Goal: Task Accomplishment & Management: Complete application form

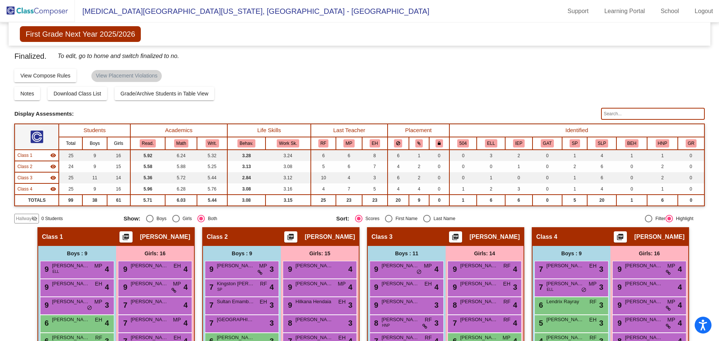
click at [43, 12] on img at bounding box center [37, 11] width 75 height 22
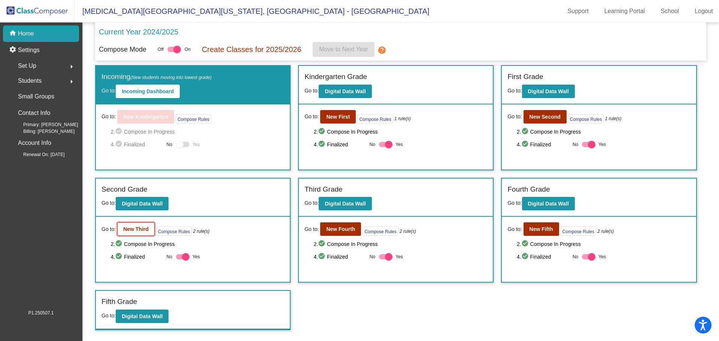
click at [138, 228] on b "New Third" at bounding box center [135, 229] width 25 height 6
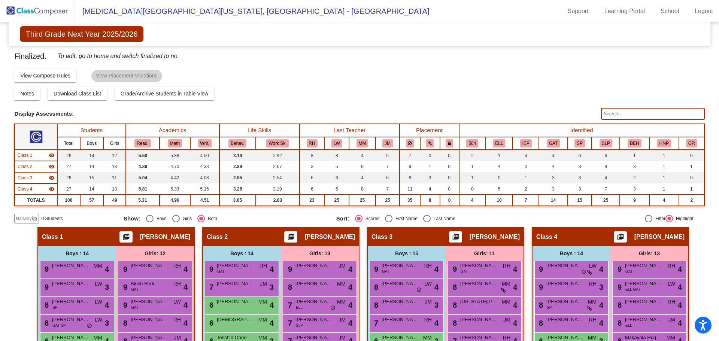
click at [30, 220] on span "Hallway" at bounding box center [24, 218] width 16 height 7
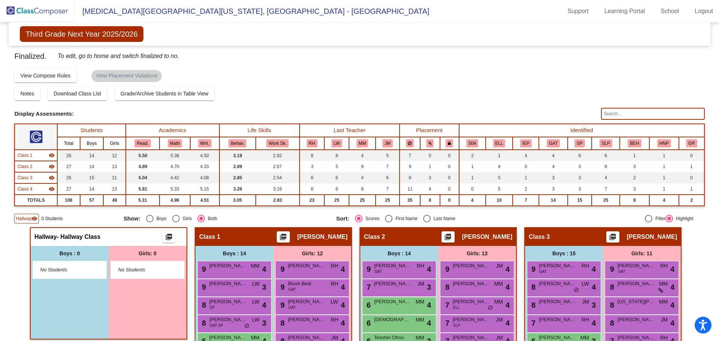
click at [81, 270] on span "No Students" at bounding box center [63, 269] width 47 height 7
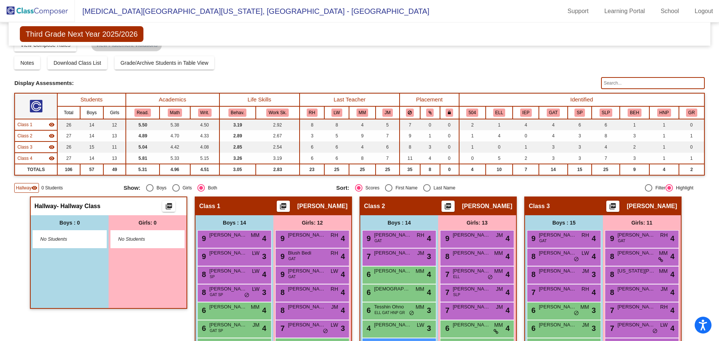
scroll to position [75, 0]
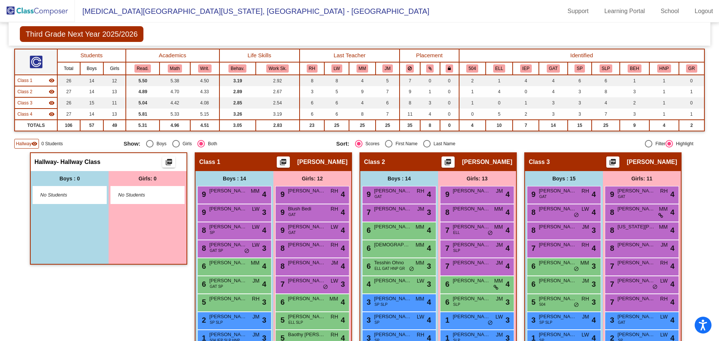
click at [67, 201] on div "No Students" at bounding box center [69, 195] width 73 height 17
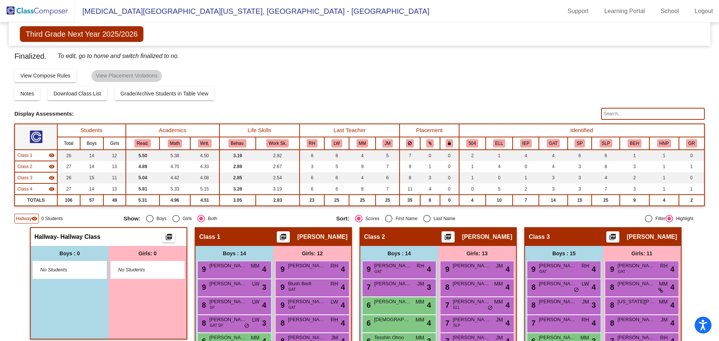
click at [58, 8] on img at bounding box center [37, 11] width 75 height 22
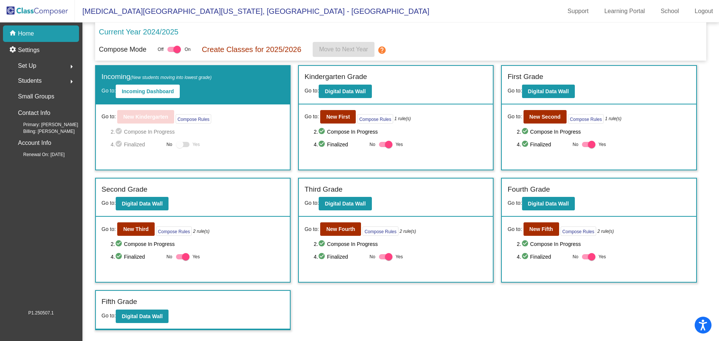
click at [388, 140] on label "Yes" at bounding box center [391, 144] width 24 height 9
click at [383, 147] on input "Yes" at bounding box center [382, 147] width 0 height 0
checkbox input "false"
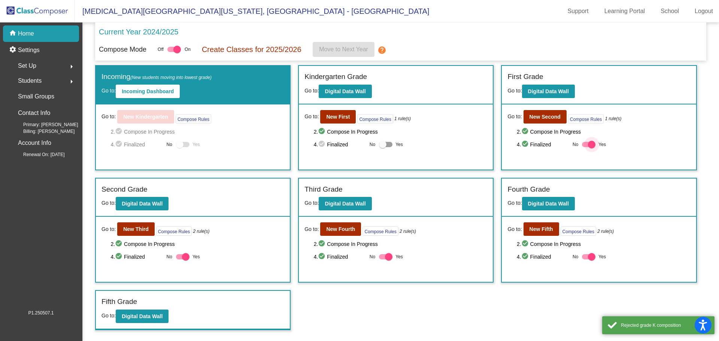
click at [592, 143] on div at bounding box center [591, 144] width 7 height 7
click at [586, 147] on input "Yes" at bounding box center [585, 147] width 0 height 0
checkbox input "false"
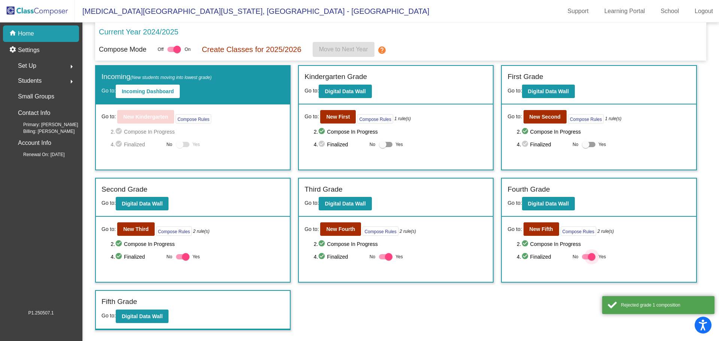
click at [591, 255] on div at bounding box center [591, 256] width 7 height 7
click at [586, 260] on input "Yes" at bounding box center [585, 260] width 0 height 0
checkbox input "false"
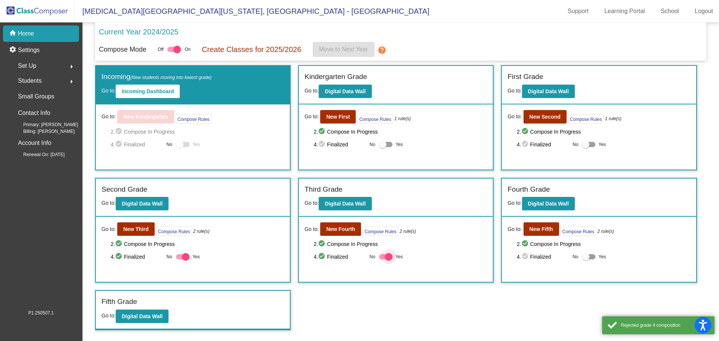
click at [388, 257] on div at bounding box center [388, 256] width 7 height 7
click at [383, 260] on input "Yes" at bounding box center [382, 260] width 0 height 0
checkbox input "false"
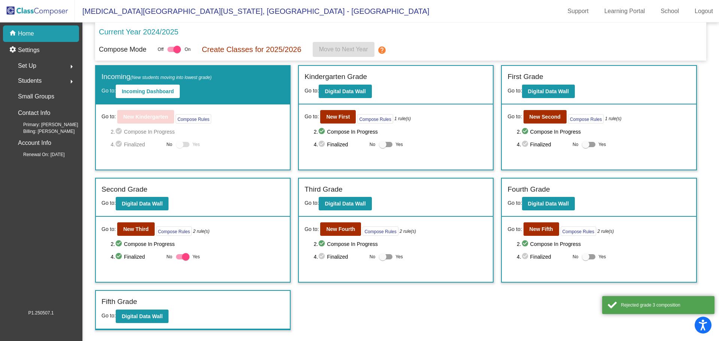
click at [183, 257] on div at bounding box center [185, 256] width 7 height 7
click at [180, 260] on input "Yes" at bounding box center [179, 260] width 0 height 0
checkbox input "false"
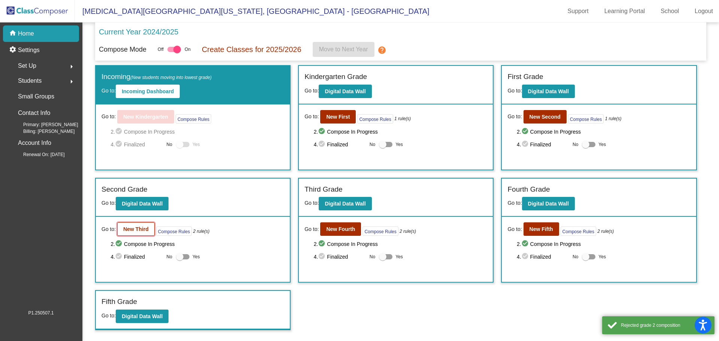
click at [136, 235] on button "New Third" at bounding box center [135, 228] width 37 height 13
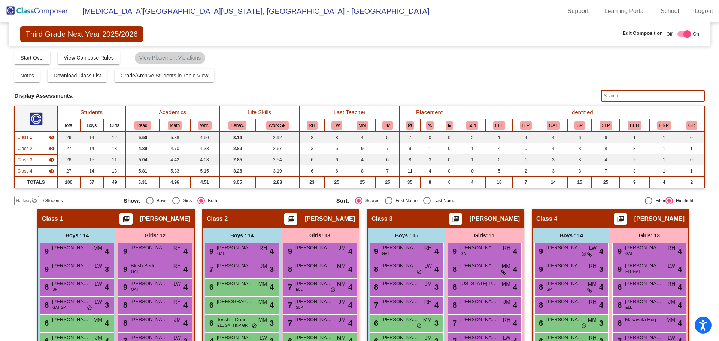
click at [40, 201] on div "Hallway visibility_off 0 Students" at bounding box center [65, 201] width 103 height 10
click at [34, 199] on mat-icon "visibility_off" at bounding box center [34, 201] width 6 height 6
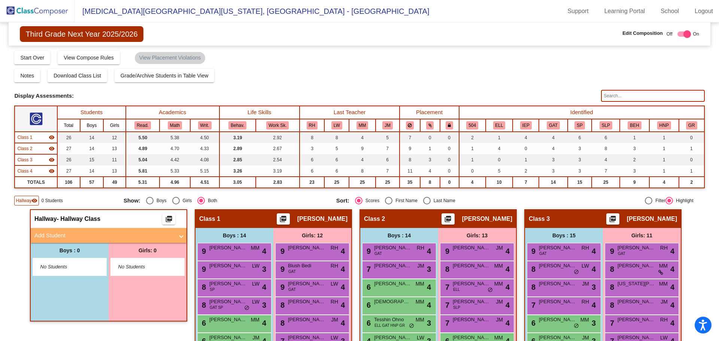
click at [49, 239] on mat-panel-title "Add Student" at bounding box center [103, 235] width 139 height 9
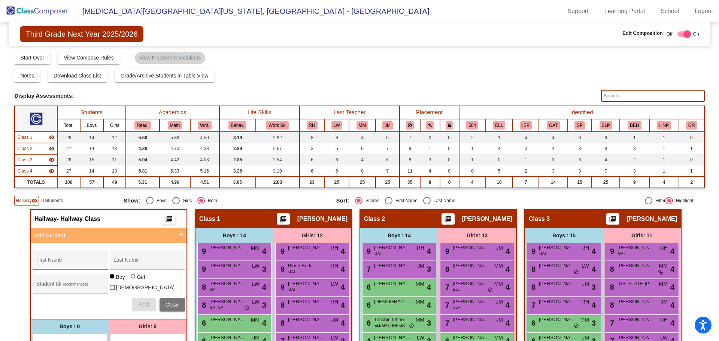
click at [47, 262] on input "First Name" at bounding box center [69, 263] width 67 height 6
type input "N"
type input "[MEDICAL_DATA]"
type input "Netsanet"
type input "875205740"
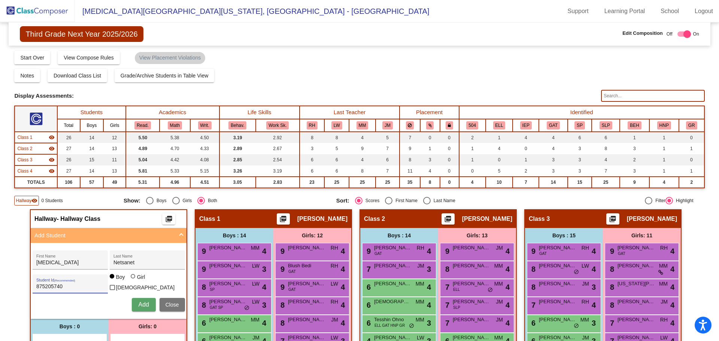
click at [132, 279] on div at bounding box center [133, 276] width 4 height 4
click at [133, 281] on input "Girl" at bounding box center [133, 280] width 0 height 0
radio input "true"
click at [142, 306] on span "Add" at bounding box center [143, 304] width 10 height 6
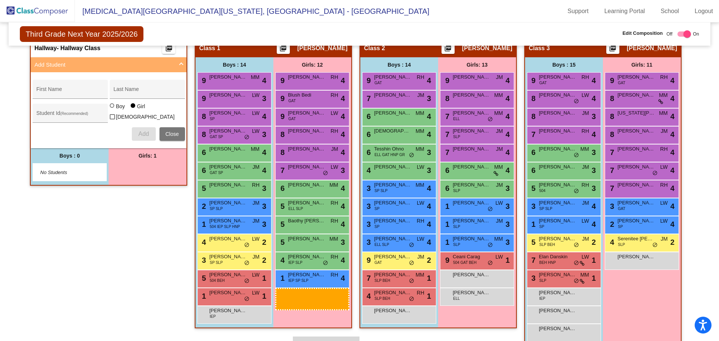
scroll to position [178, 0]
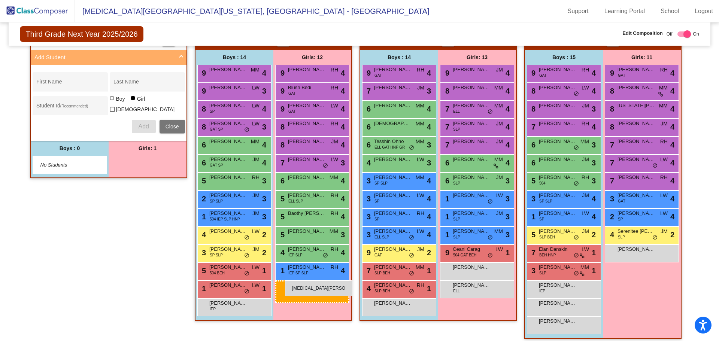
drag, startPoint x: 141, startPoint y: 267, endPoint x: 285, endPoint y: 281, distance: 144.4
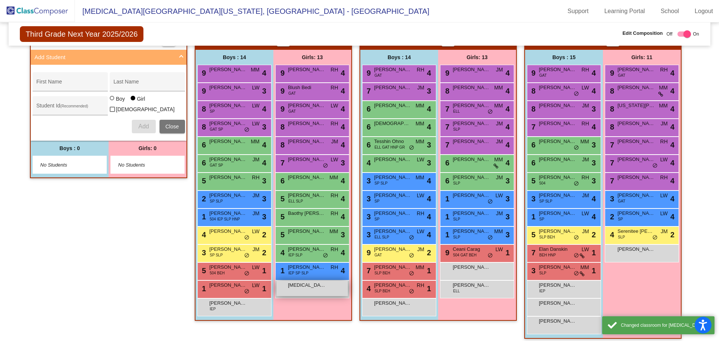
click at [296, 292] on div "[MEDICAL_DATA][PERSON_NAME] lock do_not_disturb_alt" at bounding box center [312, 288] width 72 height 15
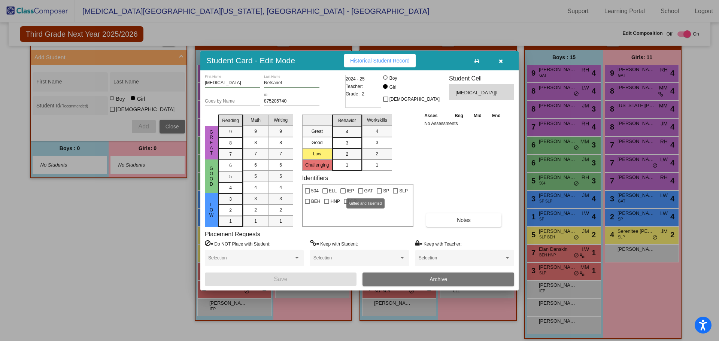
click at [359, 189] on div at bounding box center [360, 190] width 5 height 5
click at [360, 194] on input "GAT" at bounding box center [360, 194] width 0 height 0
checkbox input "true"
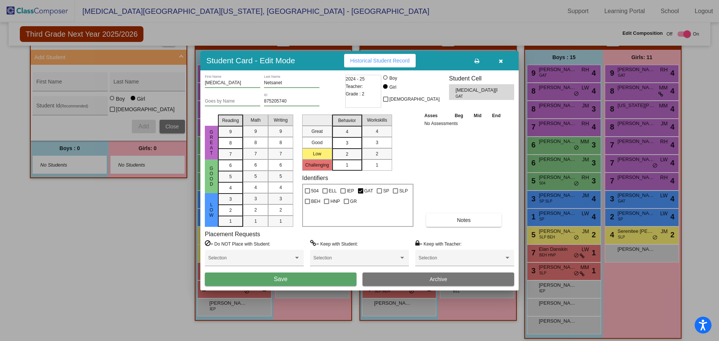
click at [268, 275] on button "Save" at bounding box center [281, 279] width 152 height 13
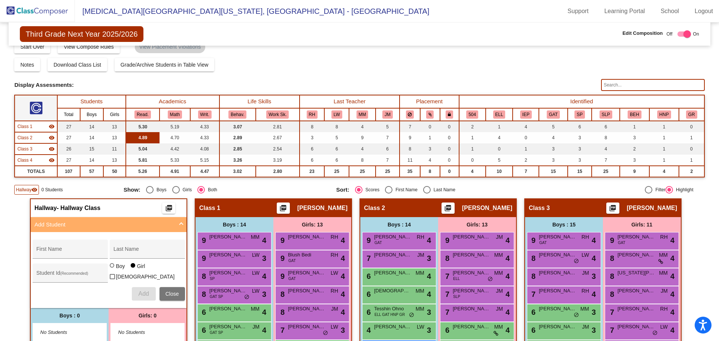
scroll to position [0, 0]
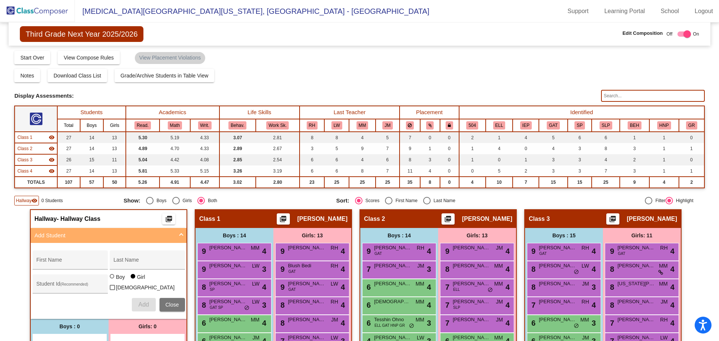
click at [48, 11] on img at bounding box center [37, 11] width 75 height 22
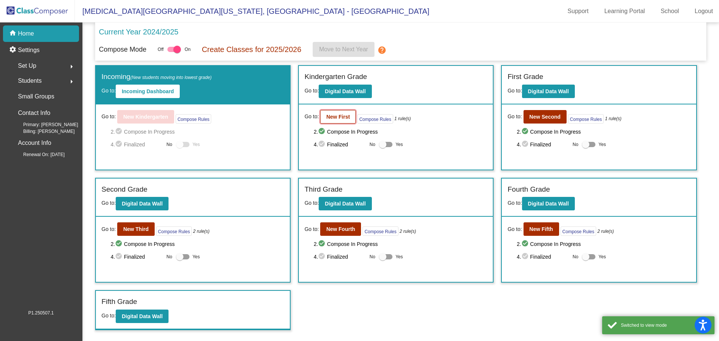
click at [339, 119] on b "New First" at bounding box center [338, 117] width 24 height 6
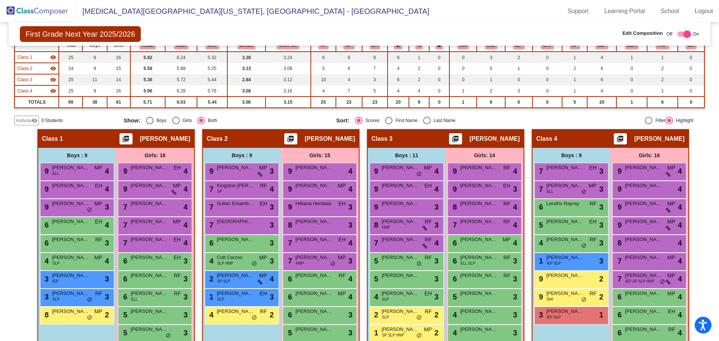
scroll to position [112, 0]
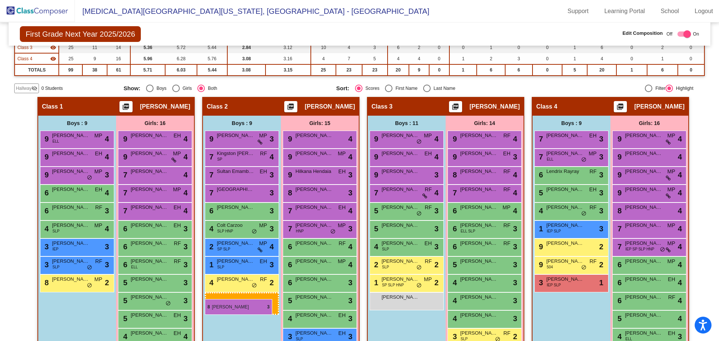
drag, startPoint x: 403, startPoint y: 188, endPoint x: 205, endPoint y: 299, distance: 227.0
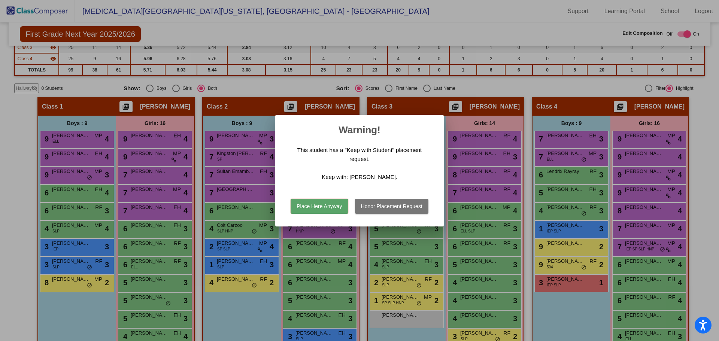
click at [339, 207] on button "Place Here Anyway" at bounding box center [319, 206] width 57 height 15
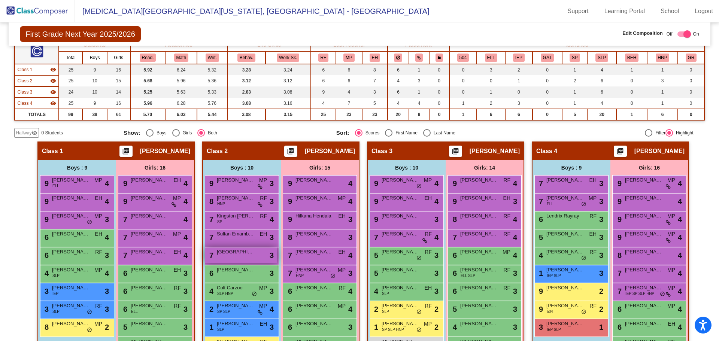
scroll to position [0, 0]
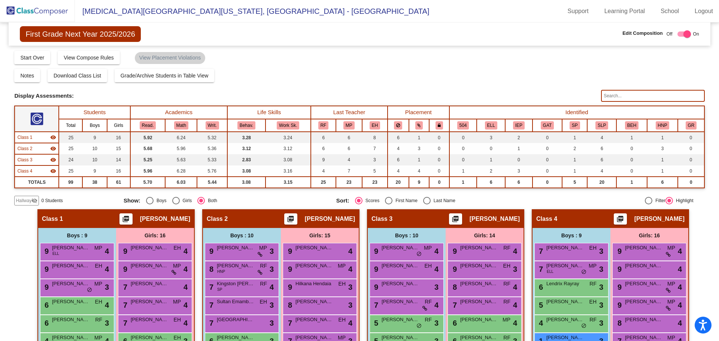
click at [42, 158] on div "Class 3 visibility" at bounding box center [36, 160] width 39 height 7
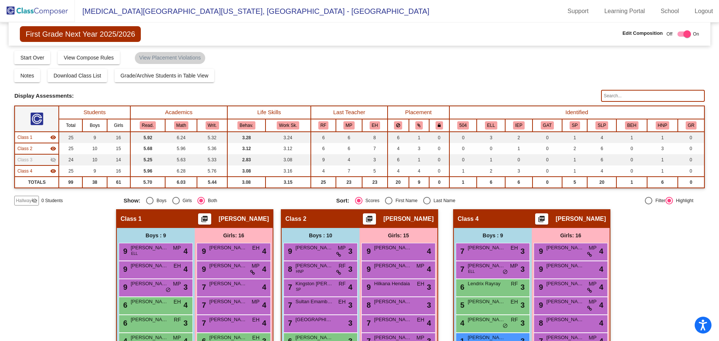
click at [42, 158] on div "Class 3 visibility_off" at bounding box center [36, 160] width 39 height 7
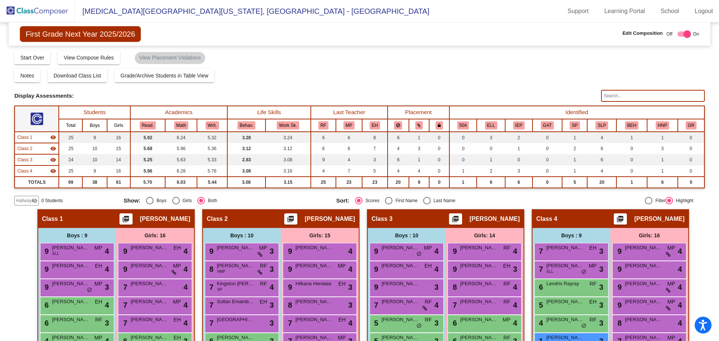
click at [28, 198] on span "Hallway" at bounding box center [24, 200] width 16 height 7
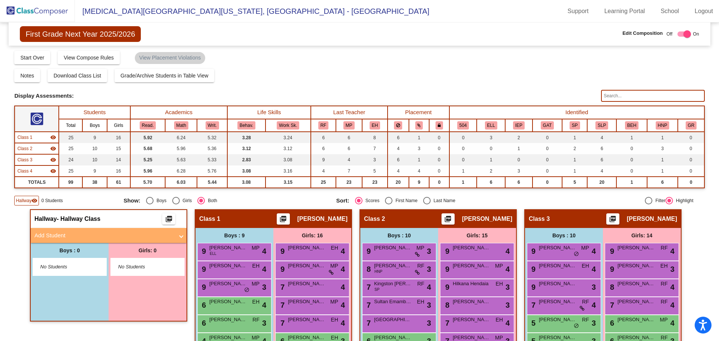
click at [55, 237] on mat-panel-title "Add Student" at bounding box center [103, 235] width 139 height 9
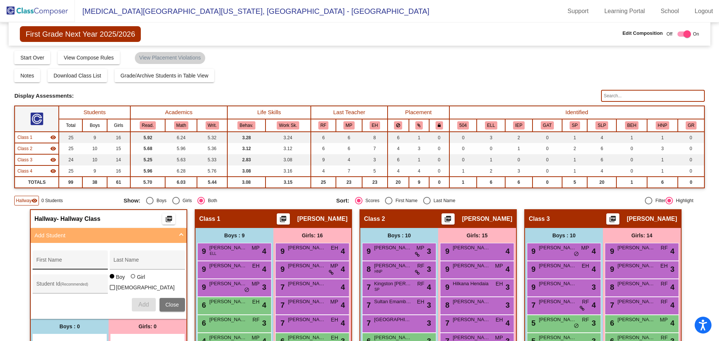
click at [55, 261] on input "First Name" at bounding box center [69, 263] width 67 height 6
type input "Yeab"
type input "Netsanet"
type input "786155639"
click at [142, 301] on span "Add" at bounding box center [143, 304] width 10 height 6
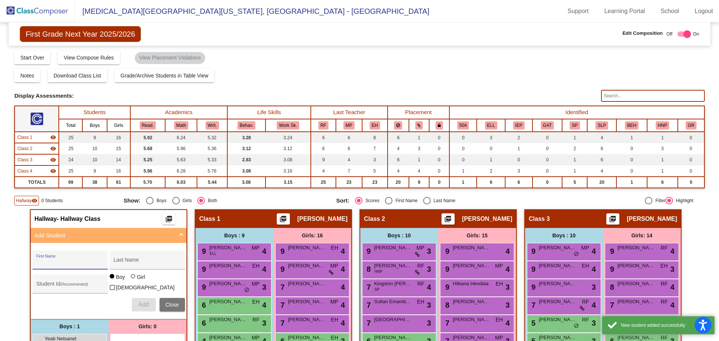
scroll to position [112, 0]
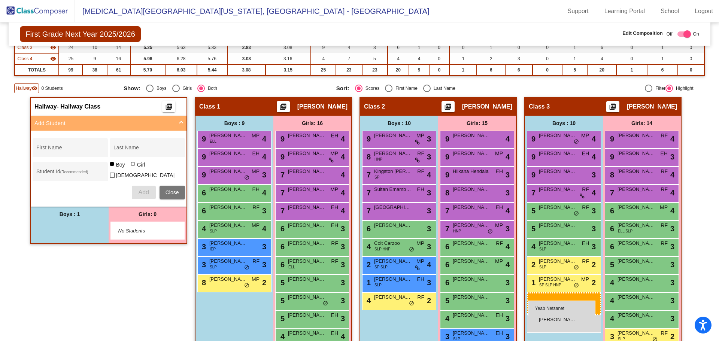
drag, startPoint x: 90, startPoint y: 230, endPoint x: 528, endPoint y: 301, distance: 444.3
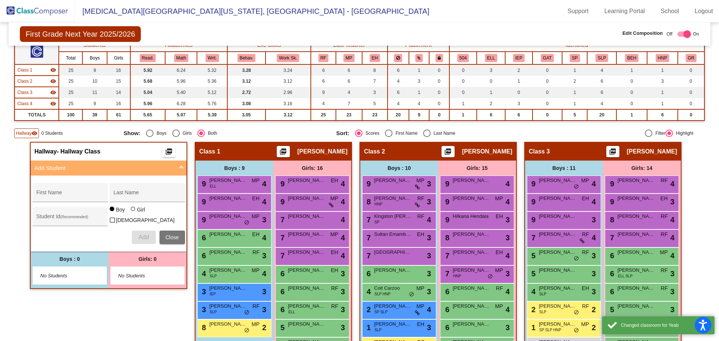
scroll to position [0, 0]
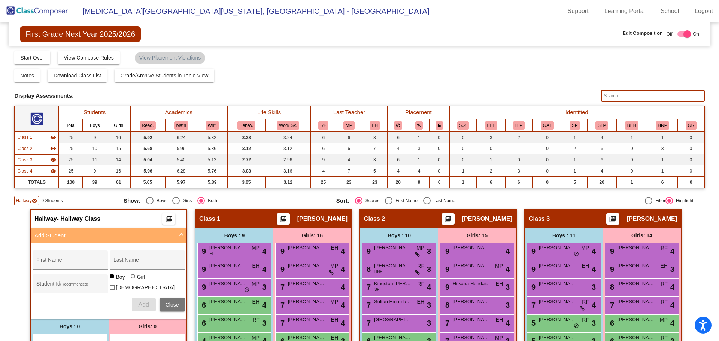
click at [45, 7] on img at bounding box center [37, 11] width 75 height 22
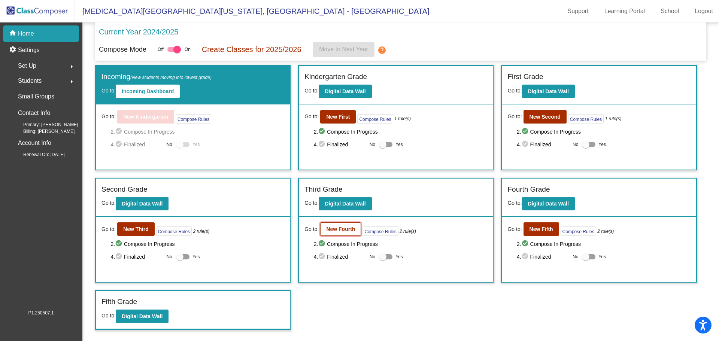
click at [337, 226] on button "New Fourth" at bounding box center [340, 228] width 41 height 13
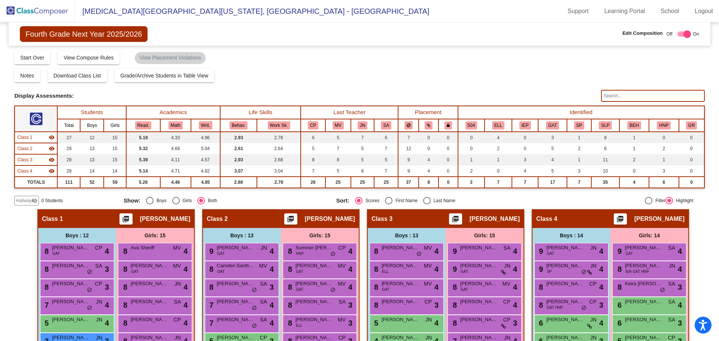
click at [28, 199] on span "Hallway" at bounding box center [24, 200] width 16 height 7
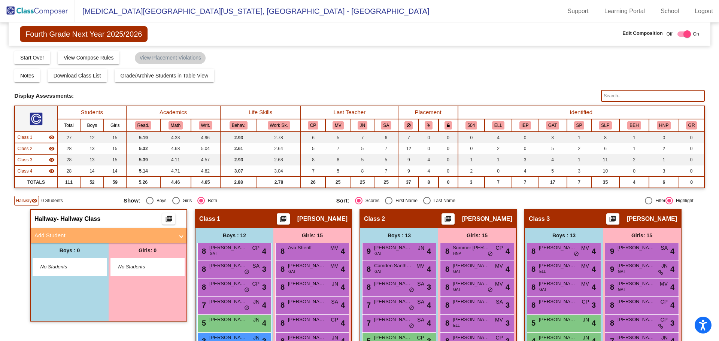
click at [54, 239] on mat-panel-title "Add Student" at bounding box center [103, 235] width 139 height 9
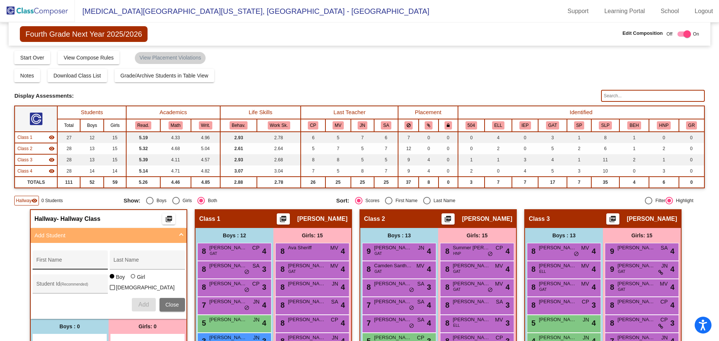
click at [51, 260] on input "First Name" at bounding box center [69, 263] width 67 height 6
type input "Ayden"
type input "De [PERSON_NAME]"
type input "489131963"
click at [132, 300] on button "Add" at bounding box center [144, 304] width 24 height 13
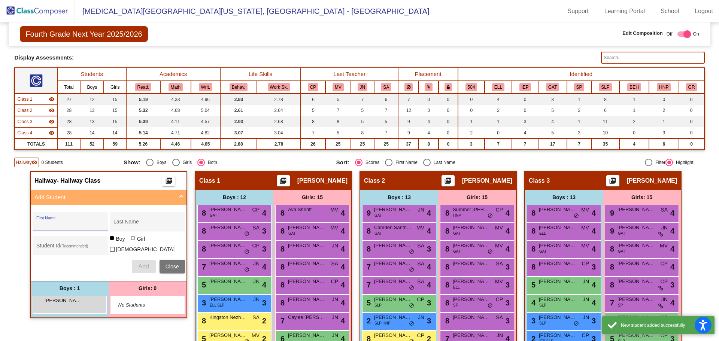
scroll to position [150, 0]
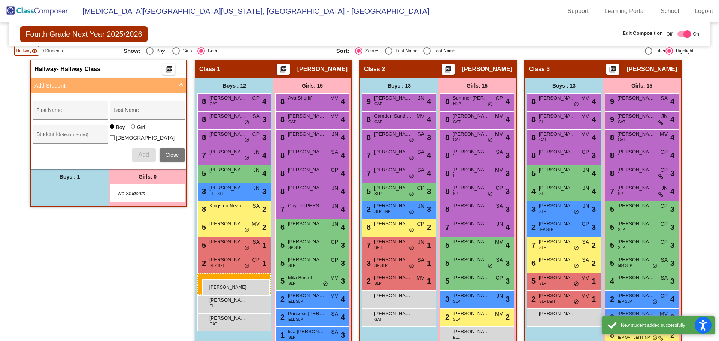
drag, startPoint x: 75, startPoint y: 191, endPoint x: 202, endPoint y: 279, distance: 154.7
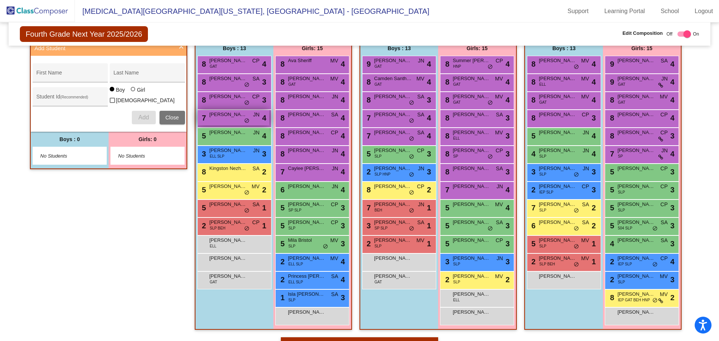
scroll to position [0, 0]
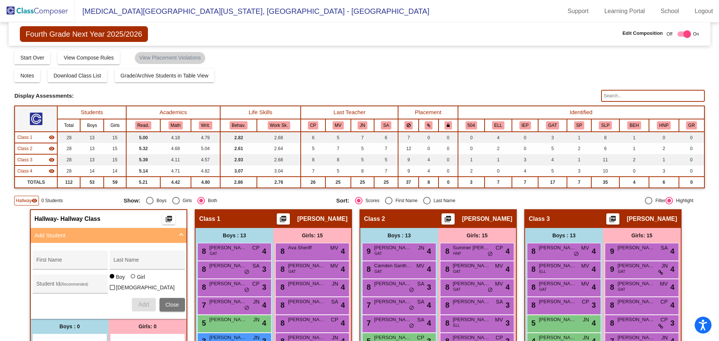
click at [23, 199] on span "Hallway" at bounding box center [24, 200] width 16 height 7
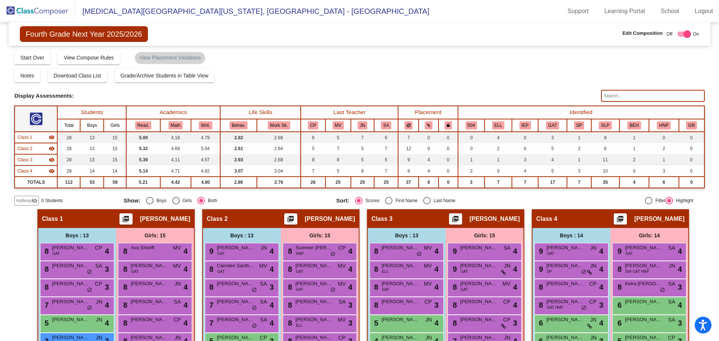
click at [45, 16] on img at bounding box center [37, 11] width 75 height 22
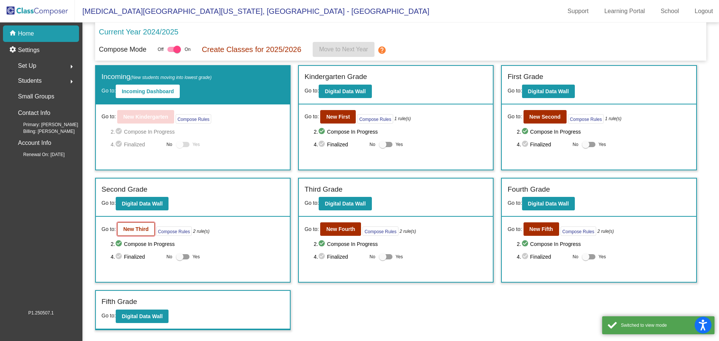
click at [145, 234] on button "New Third" at bounding box center [135, 228] width 37 height 13
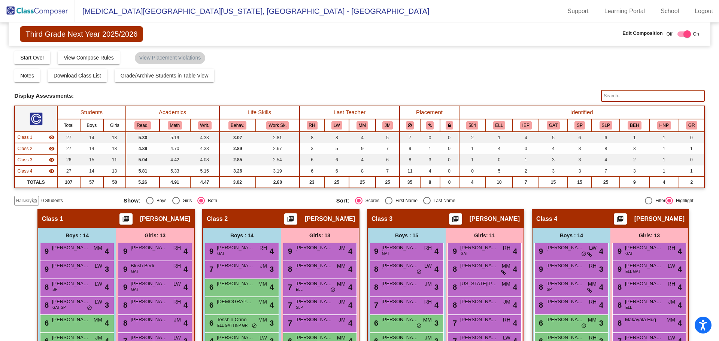
click at [21, 201] on span "Hallway" at bounding box center [24, 200] width 16 height 7
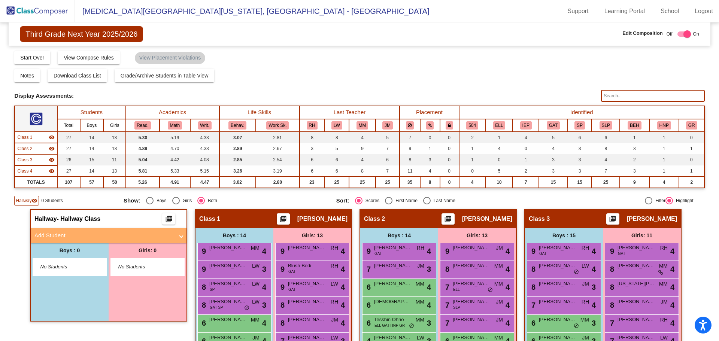
click at [56, 236] on mat-panel-title "Add Student" at bounding box center [103, 235] width 139 height 9
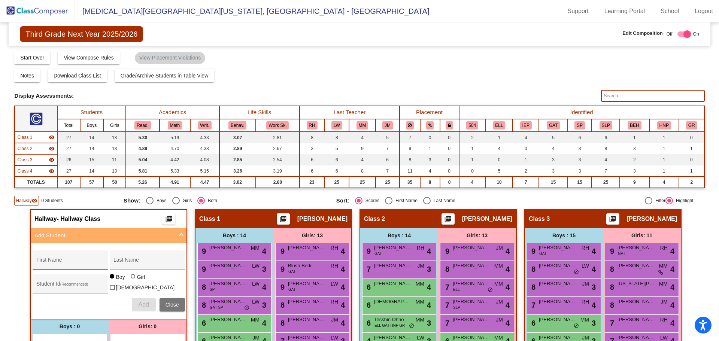
click at [52, 256] on div "First Name" at bounding box center [69, 262] width 67 height 15
drag, startPoint x: 63, startPoint y: 261, endPoint x: 0, endPoint y: 269, distance: 63.8
click at [0, 262] on mat-sidenav-content "Third Grade Next Year 2025/2026 Edit Composition Off On Incoming Digital Data W…" at bounding box center [359, 181] width 719 height 319
type input "Gabriella"
type input "O"
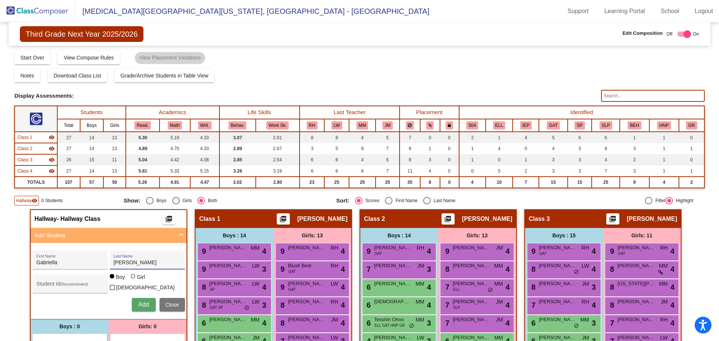
type input "[PERSON_NAME]"
type input "569903371"
click at [131, 280] on div at bounding box center [134, 277] width 6 height 6
click at [133, 281] on input "Girl" at bounding box center [133, 280] width 0 height 0
radio input "true"
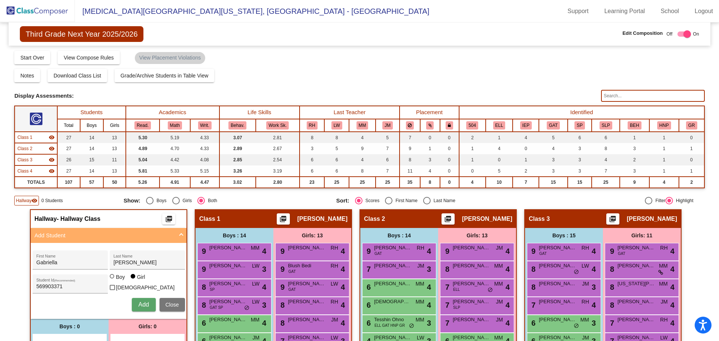
click at [144, 305] on span "Add" at bounding box center [143, 304] width 10 height 6
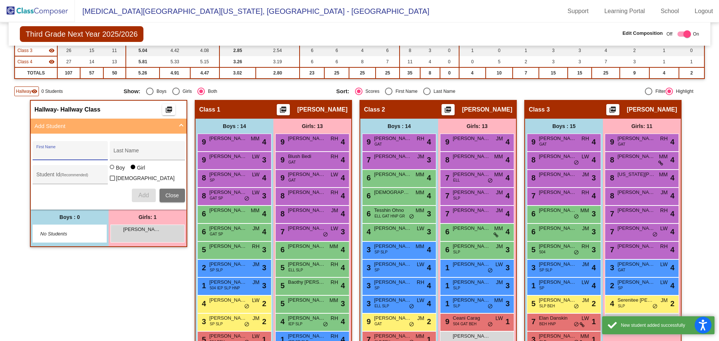
scroll to position [112, 0]
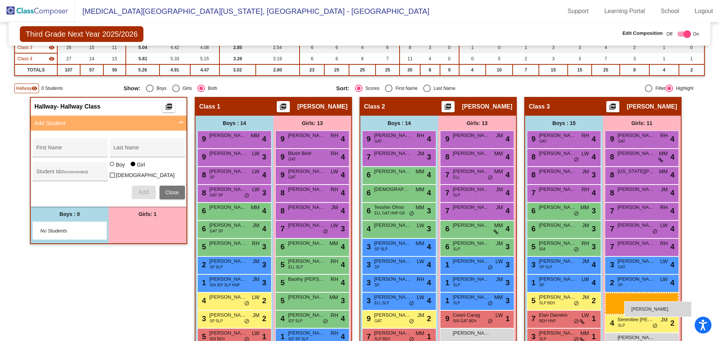
drag, startPoint x: 165, startPoint y: 232, endPoint x: 624, endPoint y: 301, distance: 464.4
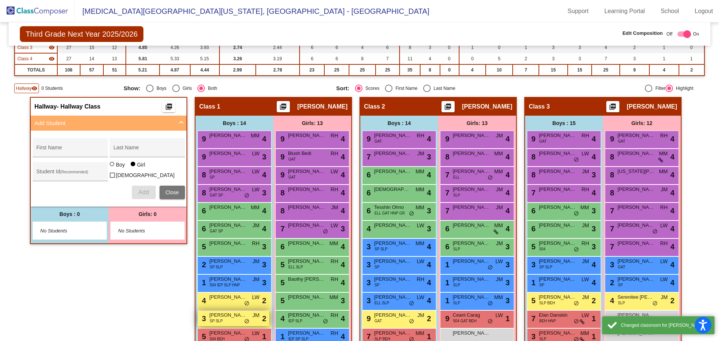
scroll to position [0, 0]
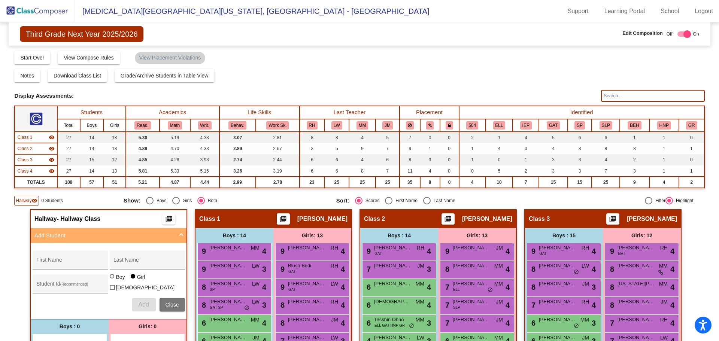
click at [61, 234] on mat-panel-title "Add Student" at bounding box center [103, 235] width 139 height 9
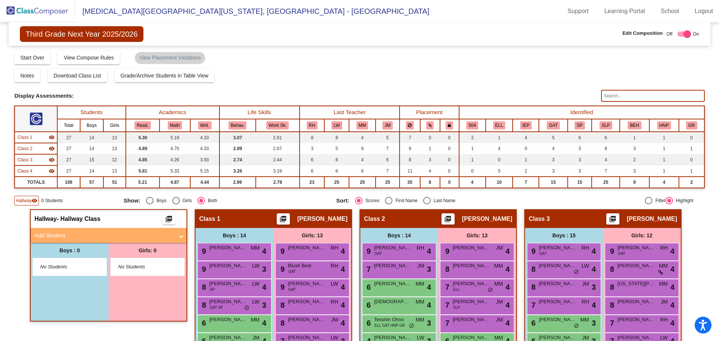
click at [28, 200] on span "Hallway" at bounding box center [24, 200] width 16 height 7
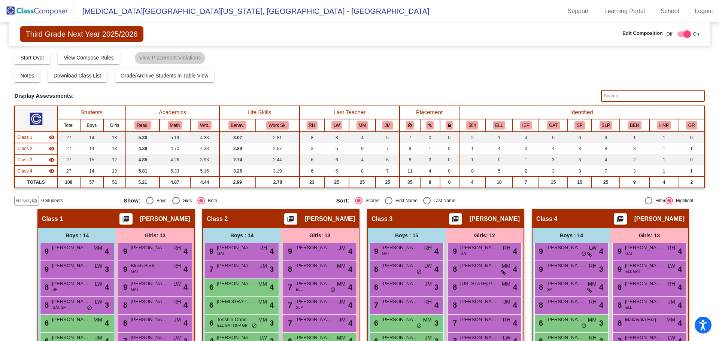
click at [33, 13] on img at bounding box center [37, 11] width 75 height 22
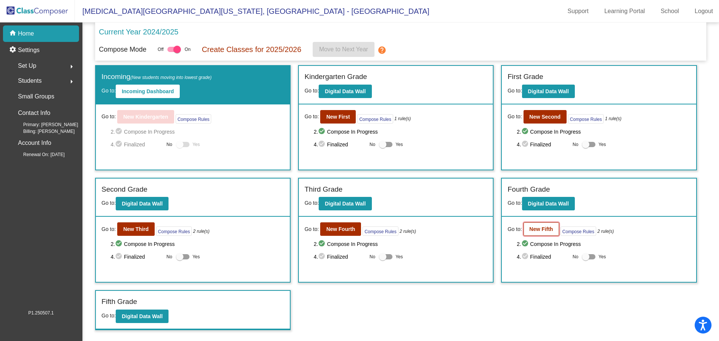
click at [540, 228] on b "New Fifth" at bounding box center [542, 229] width 24 height 6
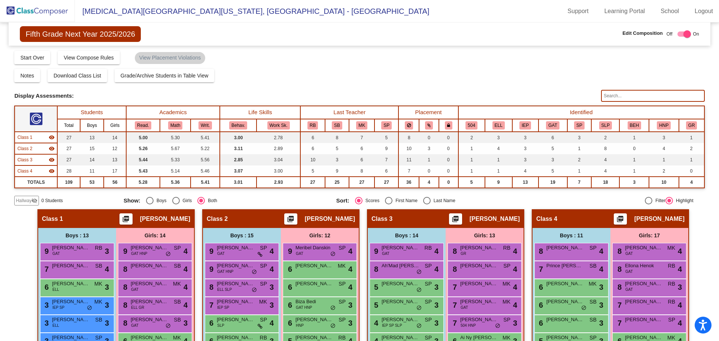
click at [27, 200] on span "Hallway" at bounding box center [24, 200] width 16 height 7
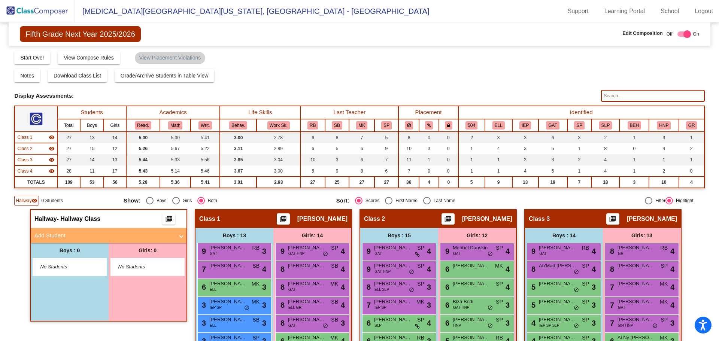
click at [56, 231] on mat-panel-title "Add Student" at bounding box center [103, 235] width 139 height 9
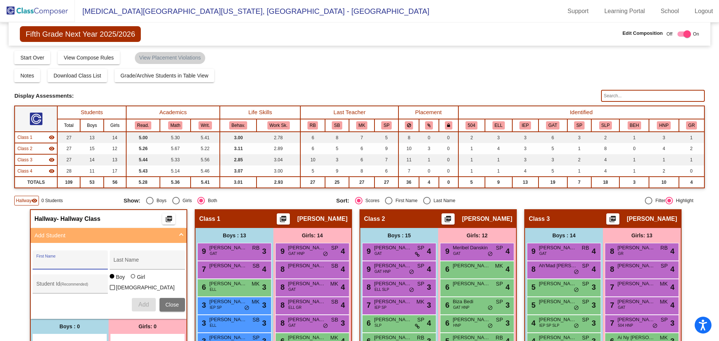
click at [52, 260] on input "First Name" at bounding box center [69, 263] width 67 height 6
type input "Jace"
type input "[PERSON_NAME]"
type input "381003130"
click at [140, 304] on span "Add" at bounding box center [143, 304] width 10 height 6
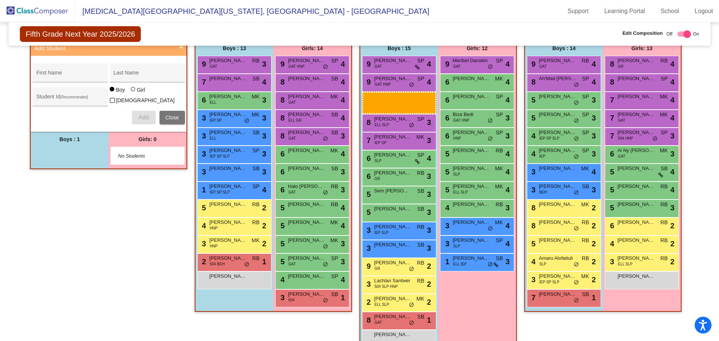
scroll to position [192, 0]
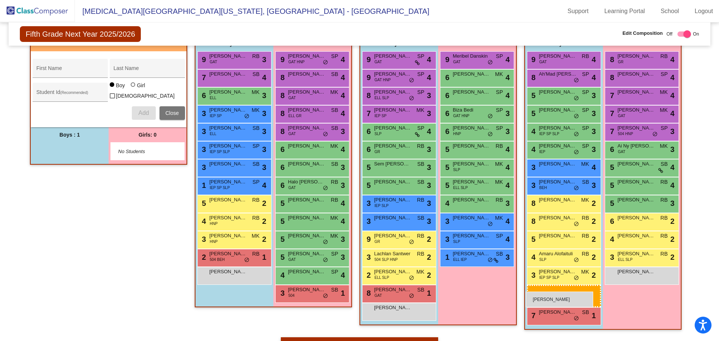
drag, startPoint x: 72, startPoint y: 230, endPoint x: 526, endPoint y: 292, distance: 458.1
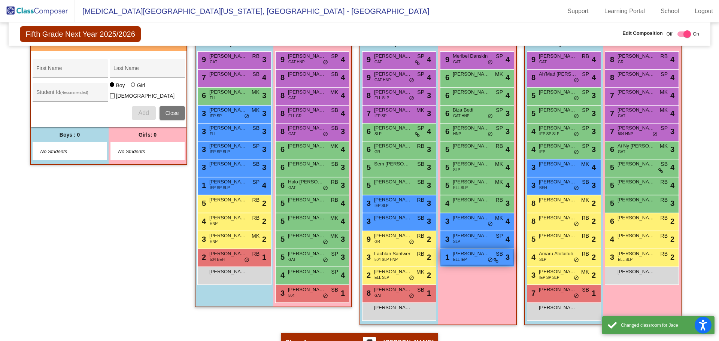
scroll to position [0, 0]
